Goal: Check status: Check status

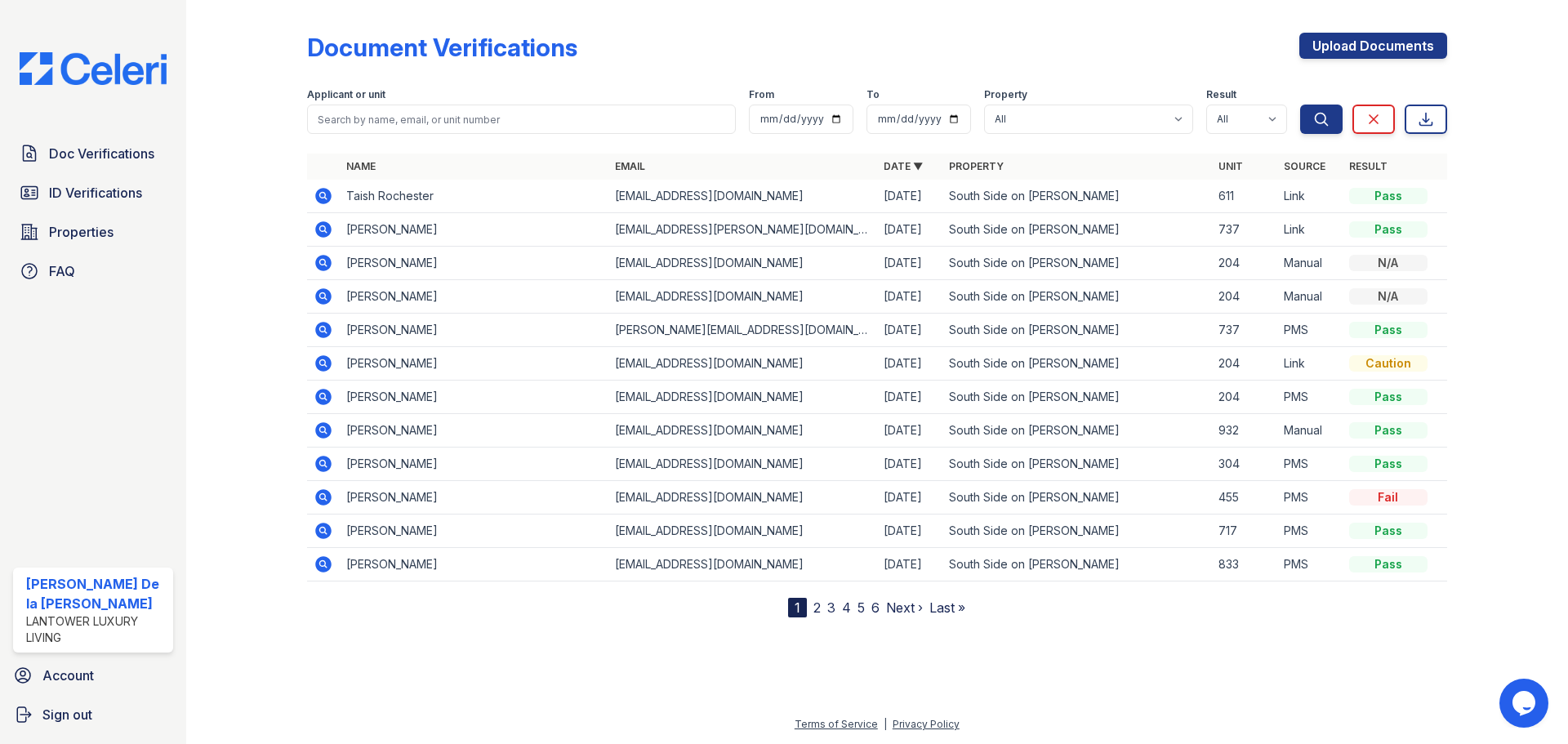
click at [318, 191] on icon at bounding box center [324, 195] width 16 height 16
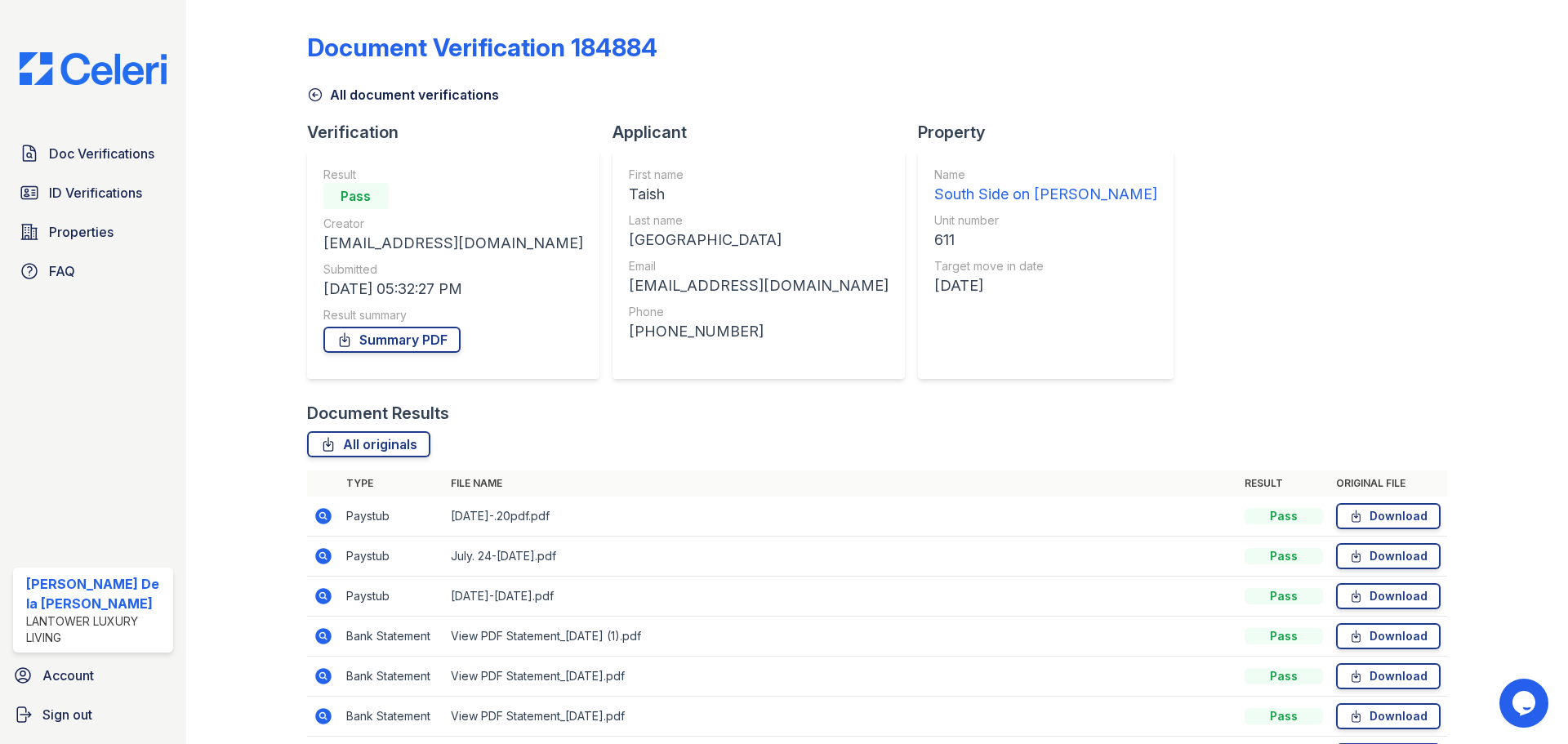
click at [106, 192] on span "ID Verifications" at bounding box center [95, 193] width 93 height 20
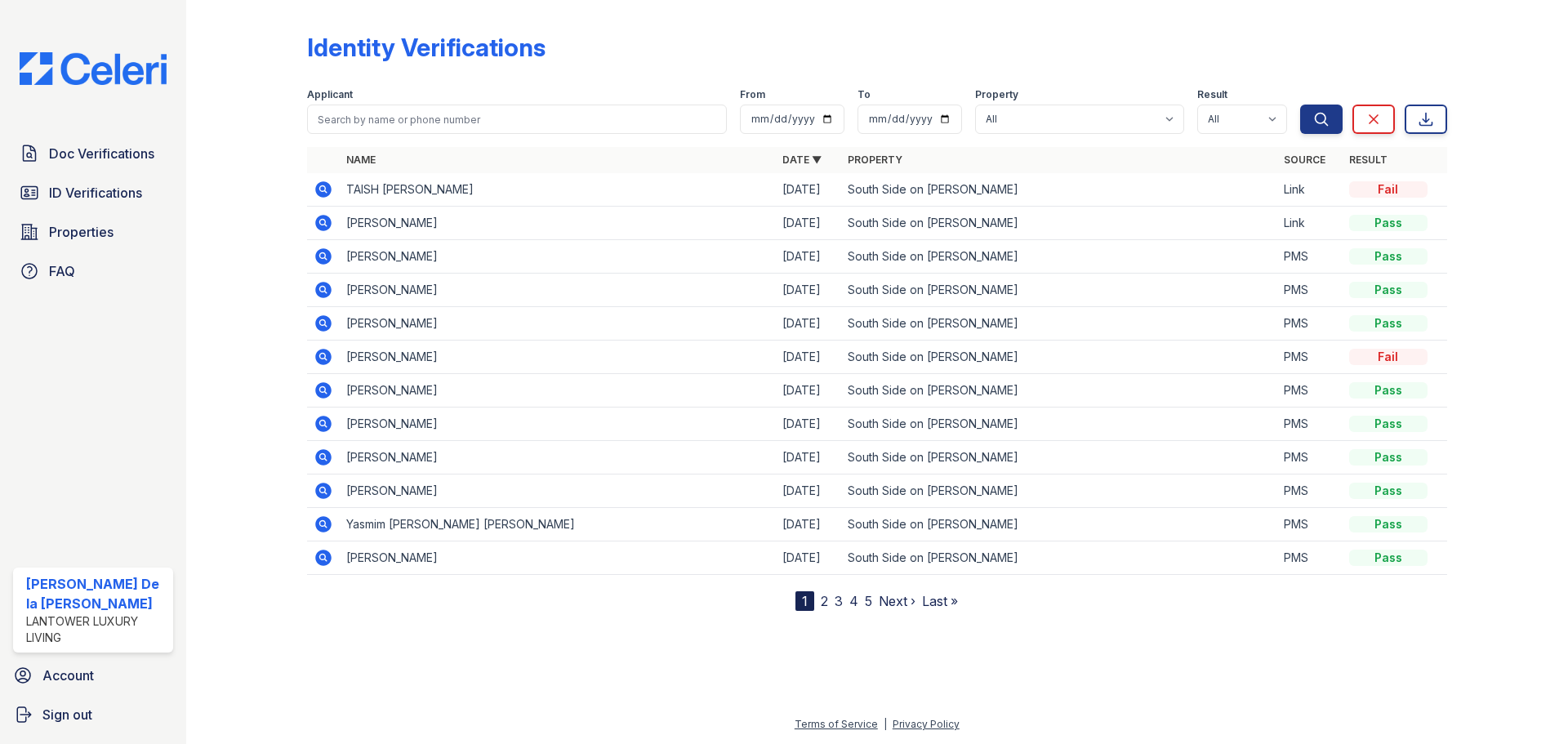
click at [322, 195] on icon at bounding box center [324, 189] width 16 height 16
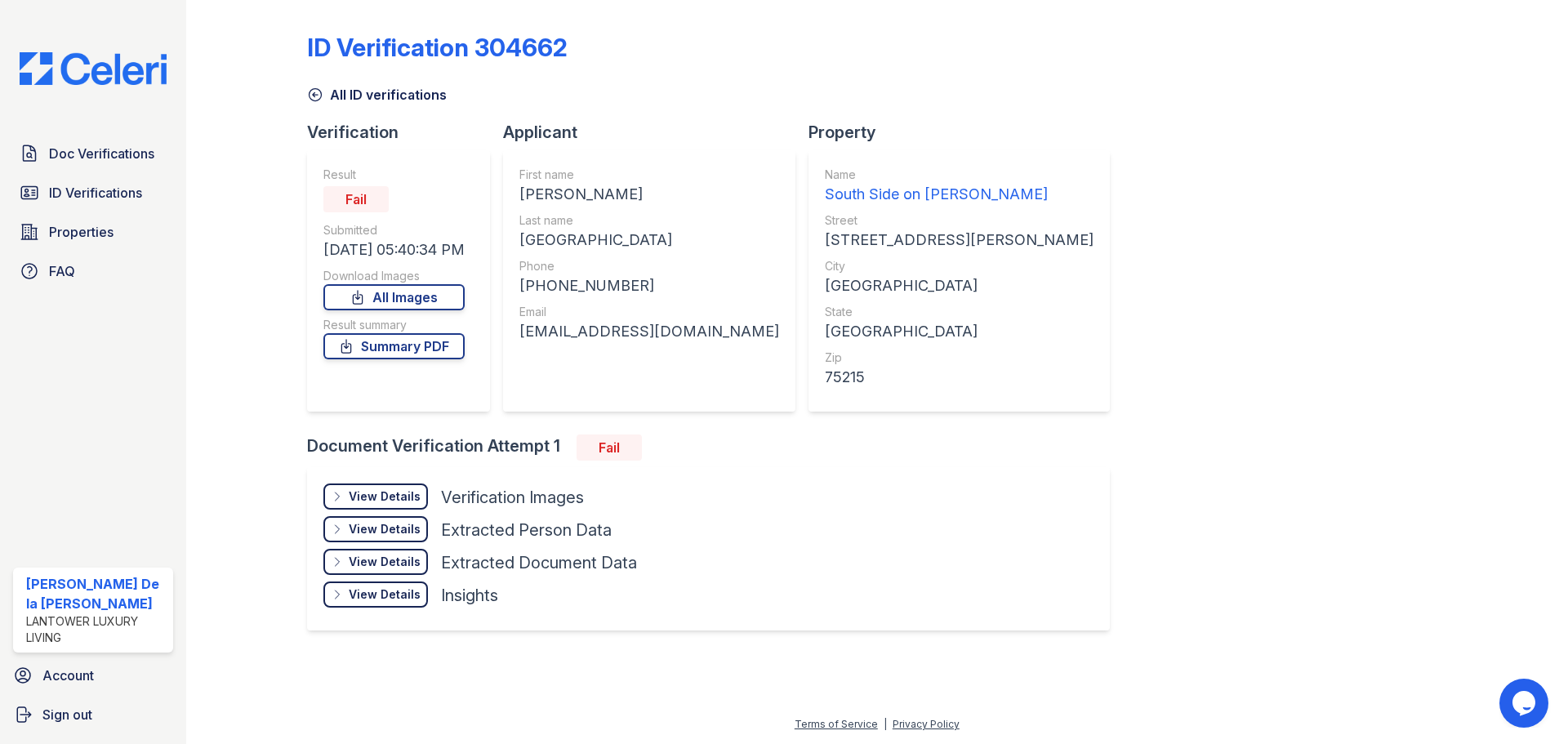
click at [391, 496] on div "View Details" at bounding box center [385, 496] width 72 height 16
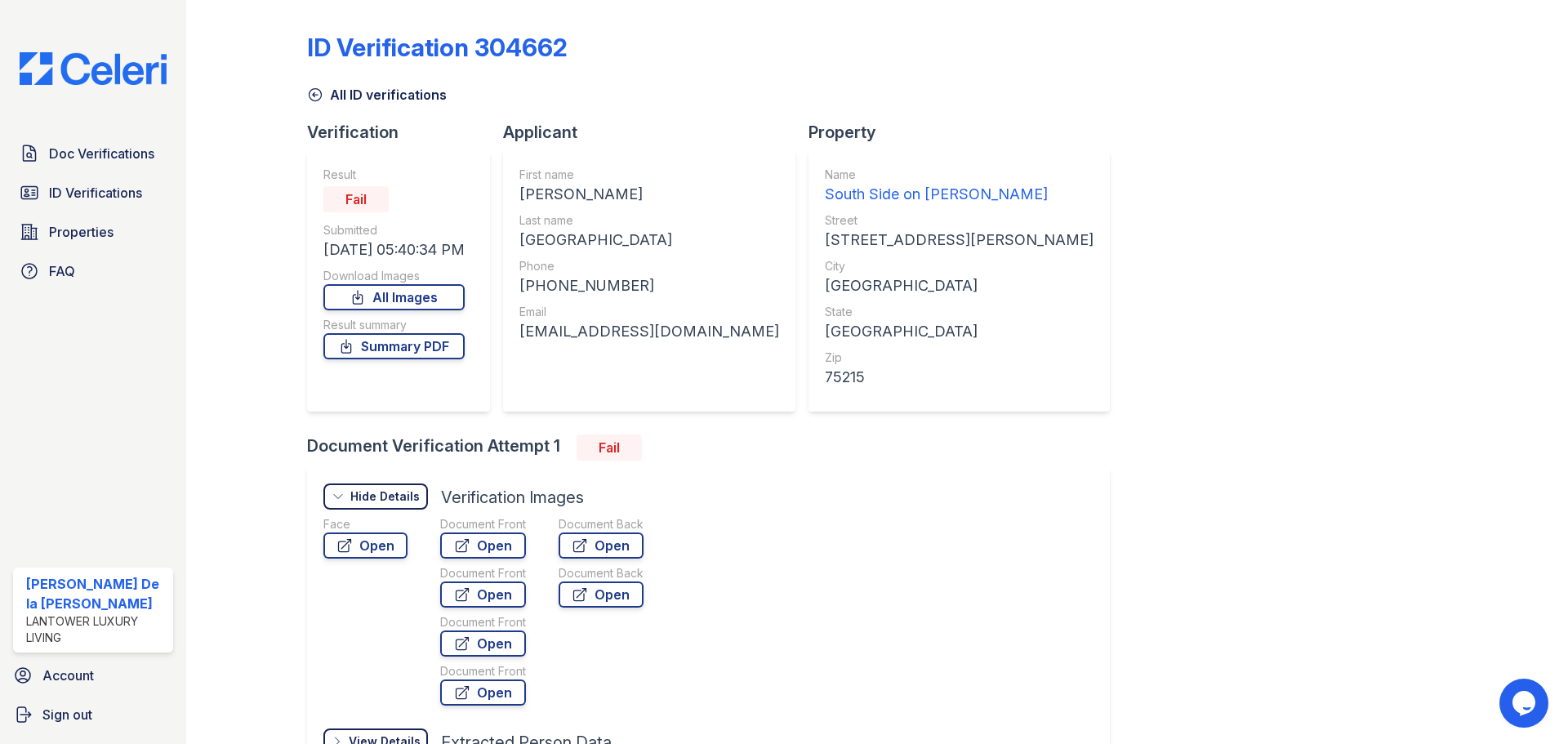
click at [479, 546] on link "Open" at bounding box center [482, 545] width 86 height 26
click at [362, 298] on icon at bounding box center [358, 297] width 9 height 14
click at [369, 551] on link "Open" at bounding box center [365, 545] width 84 height 26
click at [581, 540] on icon at bounding box center [579, 545] width 16 height 16
